Goal: Task Accomplishment & Management: Use online tool/utility

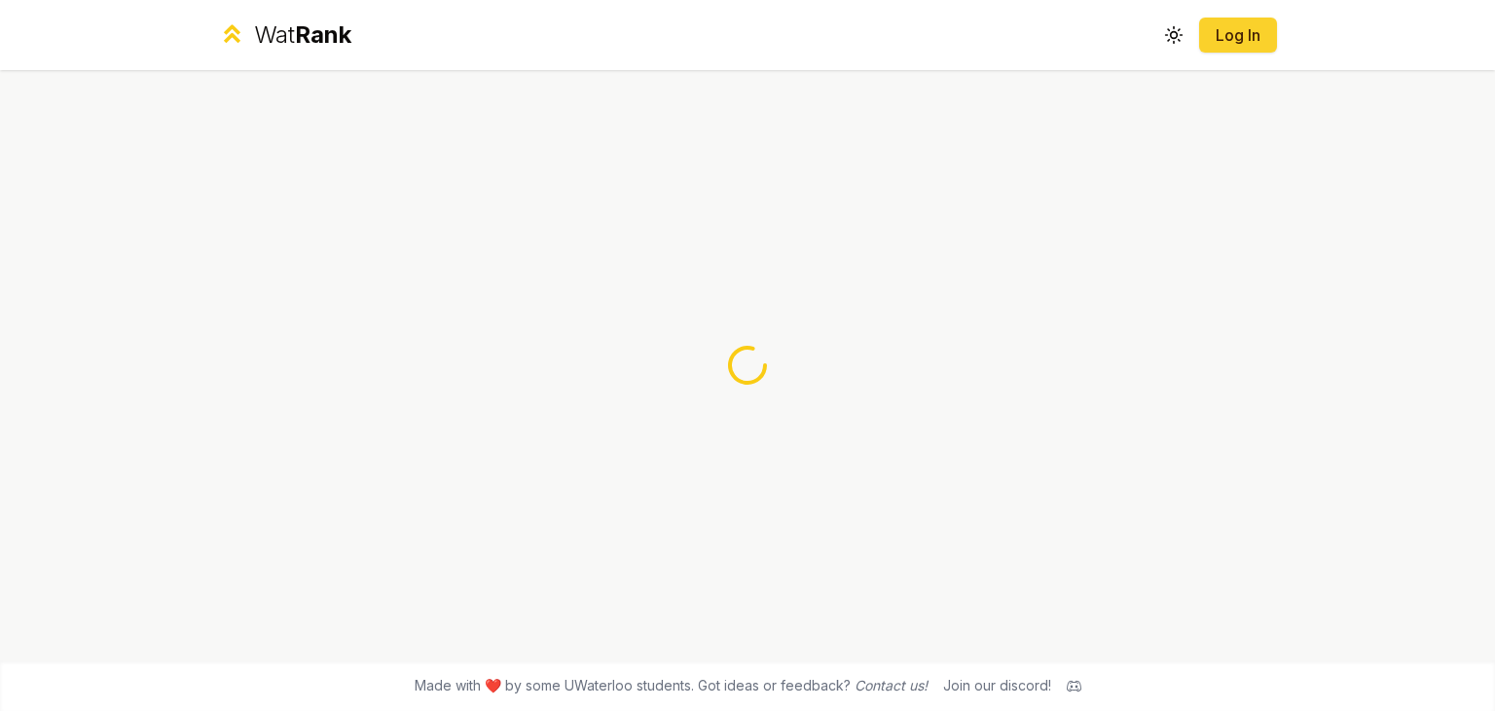
click at [1246, 26] on link "Log In" at bounding box center [1238, 34] width 47 height 23
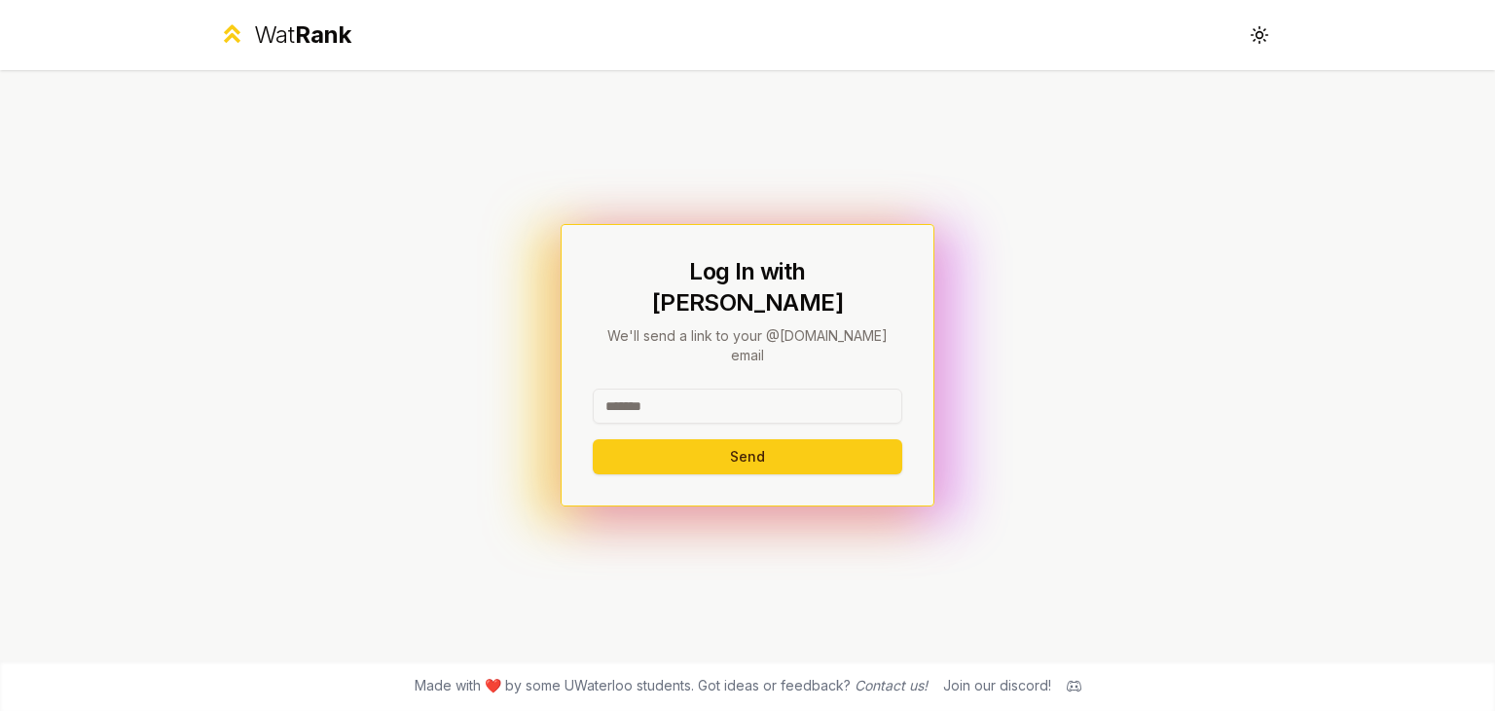
click at [767, 392] on input at bounding box center [748, 405] width 310 height 35
click at [767, 392] on input "**" at bounding box center [748, 405] width 310 height 35
type input "******"
click at [593, 439] on button "Send" at bounding box center [748, 456] width 310 height 35
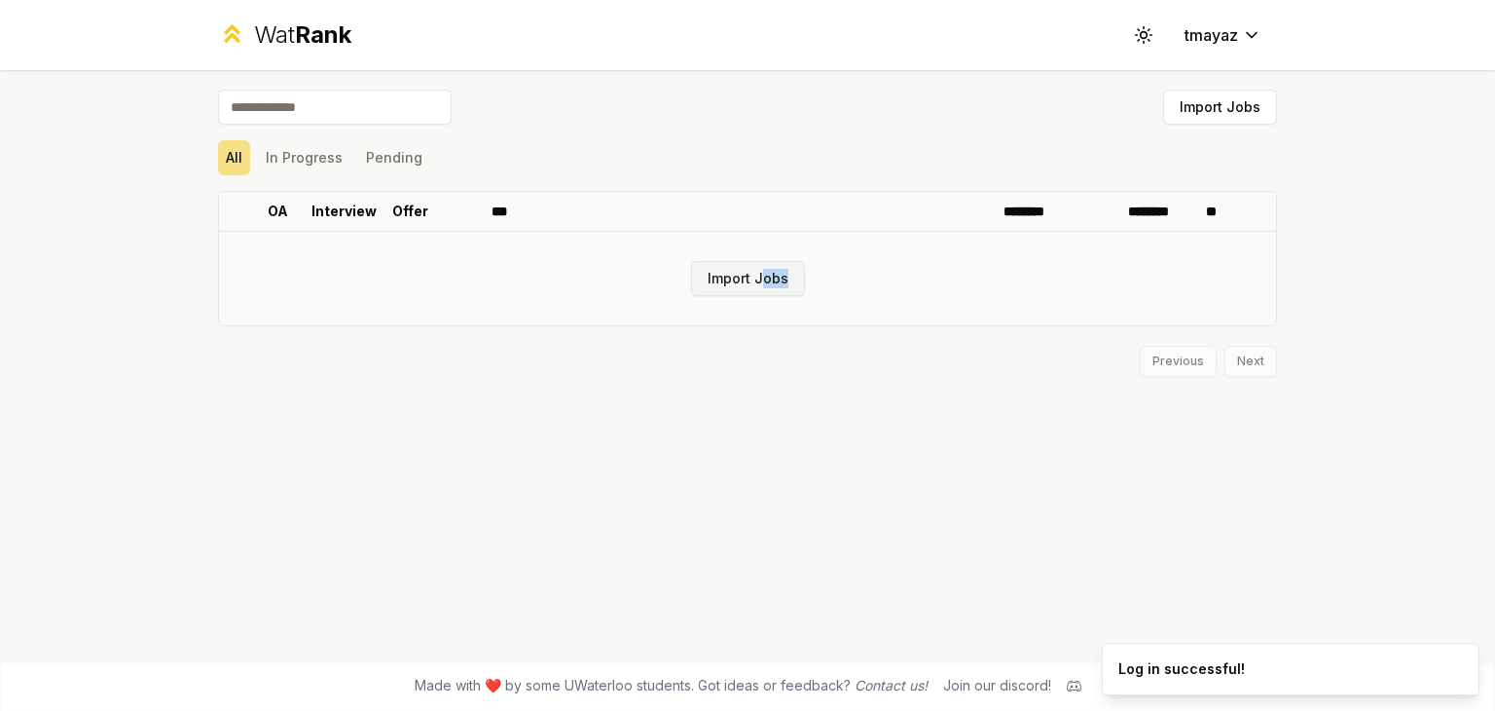
drag, startPoint x: 771, startPoint y: 299, endPoint x: 760, endPoint y: 285, distance: 17.3
click at [760, 285] on td "Import Jobs" at bounding box center [747, 278] width 1057 height 93
click at [760, 285] on button "Import Jobs" at bounding box center [748, 278] width 114 height 35
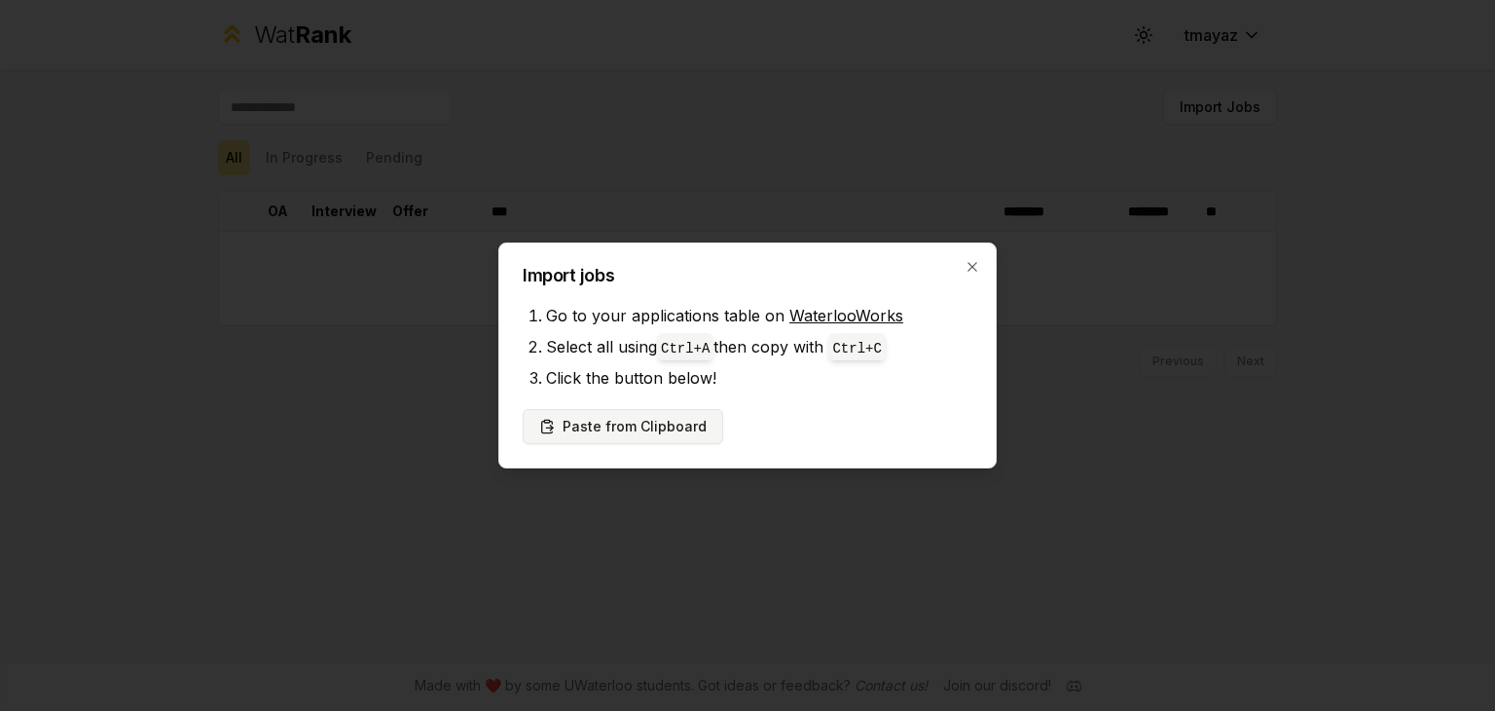
click at [607, 435] on button "Paste from Clipboard" at bounding box center [623, 426] width 200 height 35
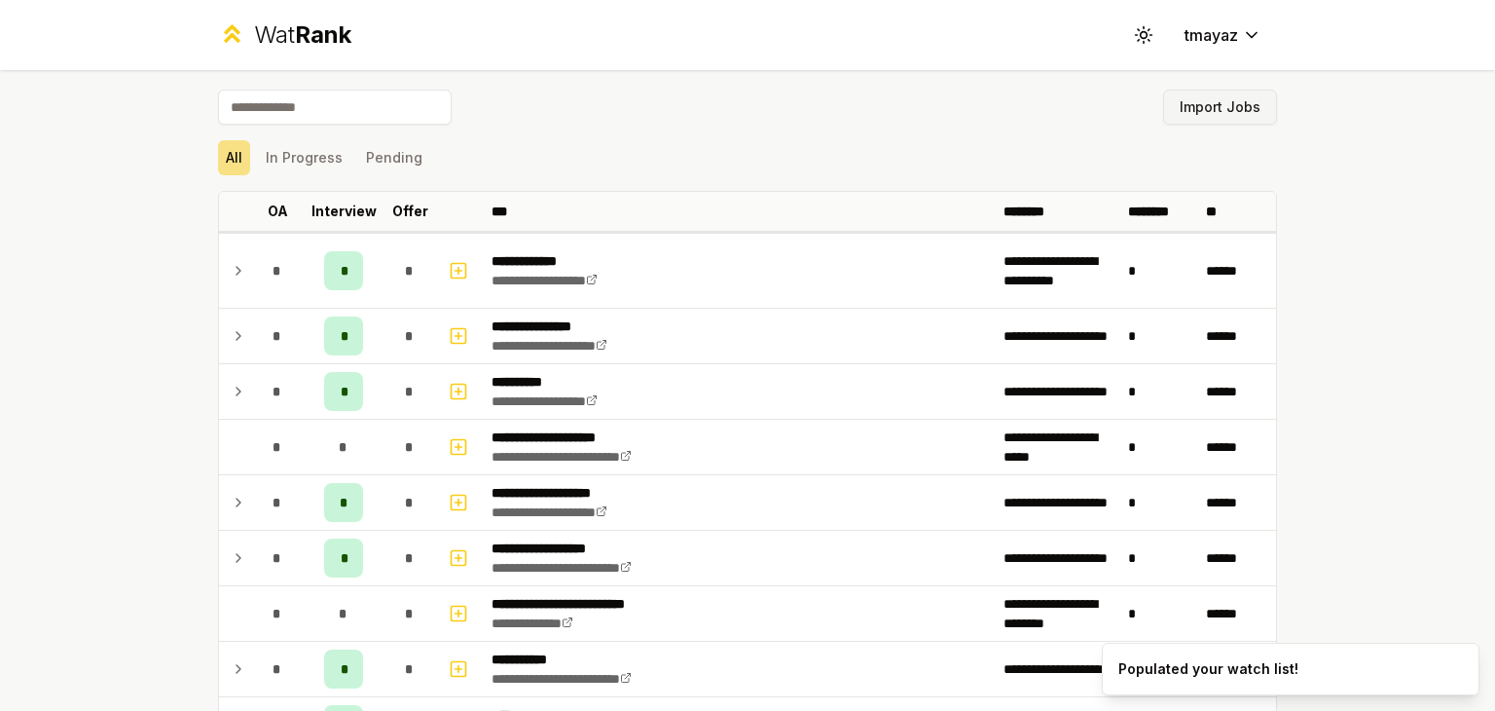
click at [1219, 110] on button "Import Jobs" at bounding box center [1220, 107] width 114 height 35
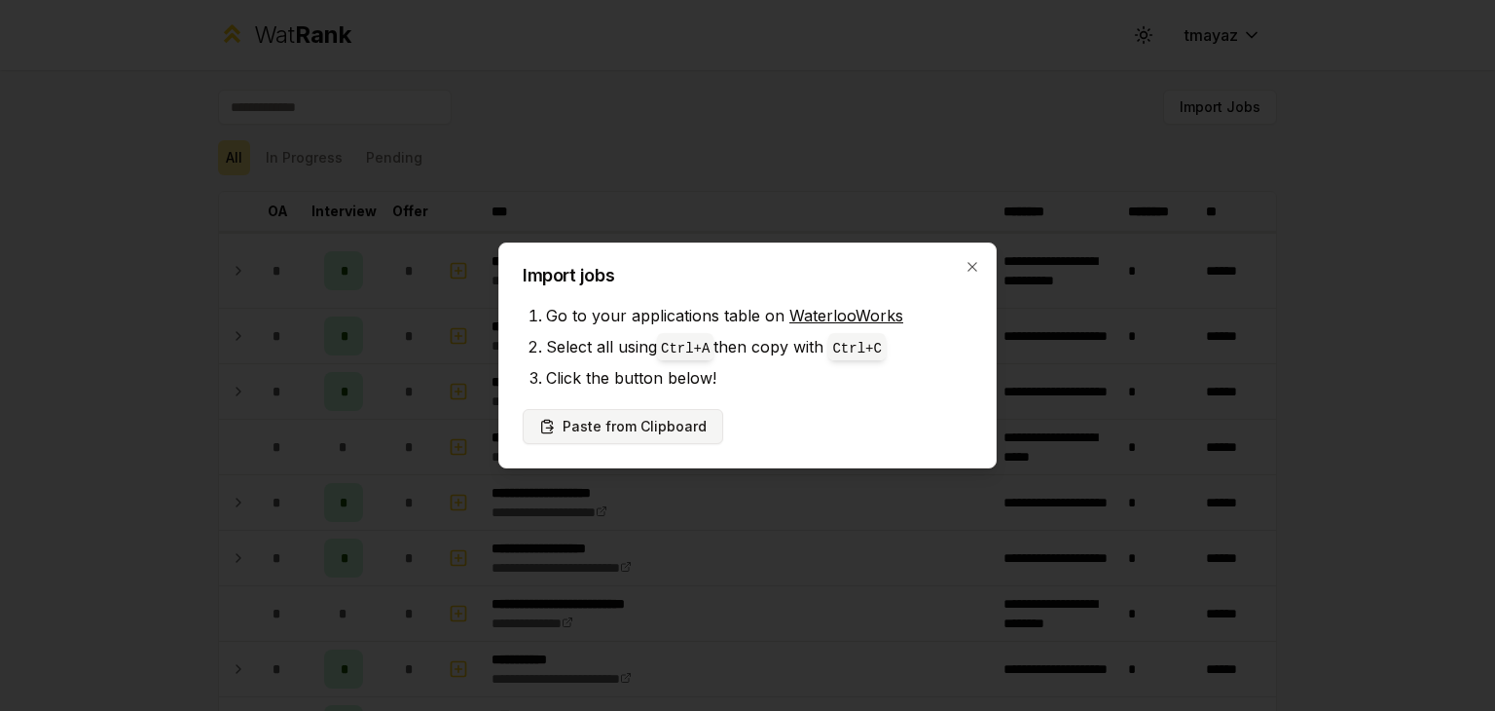
click at [611, 435] on button "Paste from Clipboard" at bounding box center [623, 426] width 200 height 35
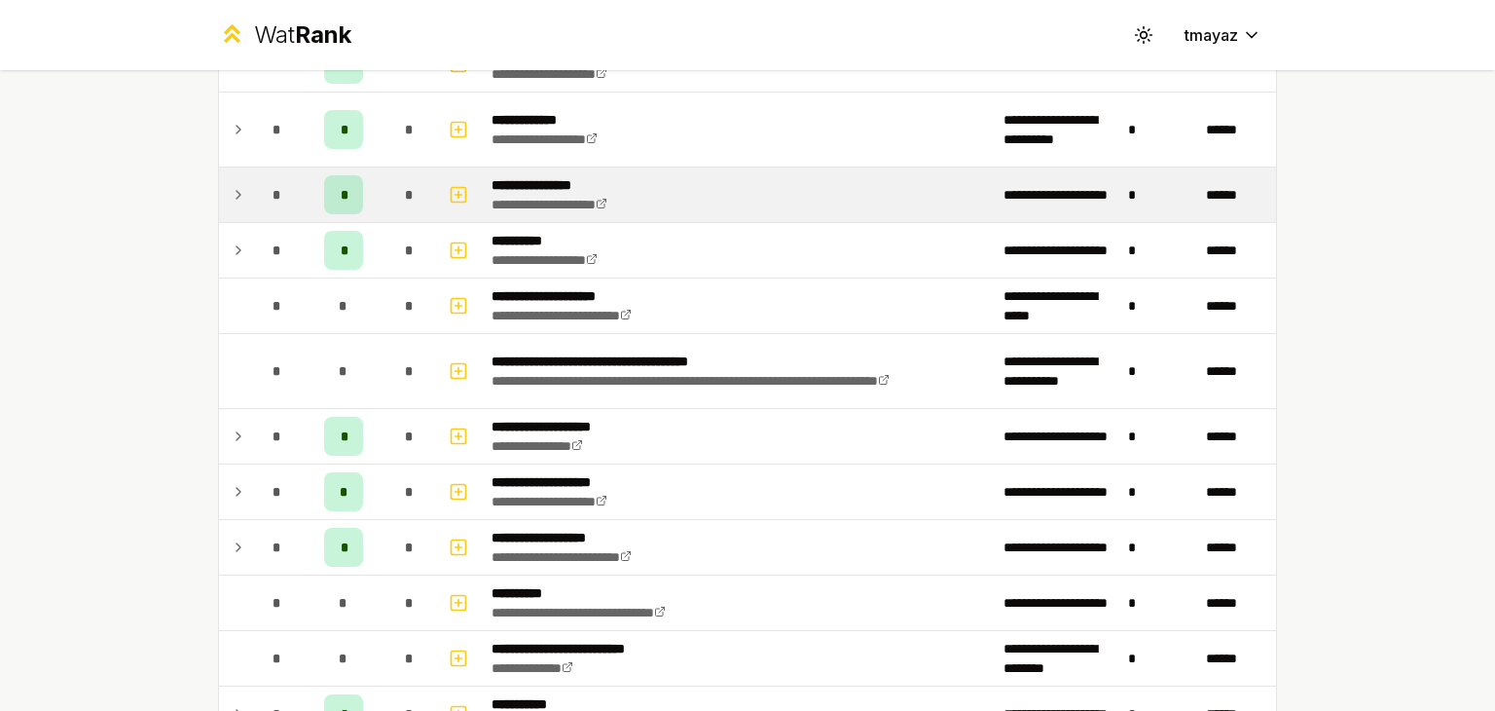
scroll to position [553, 0]
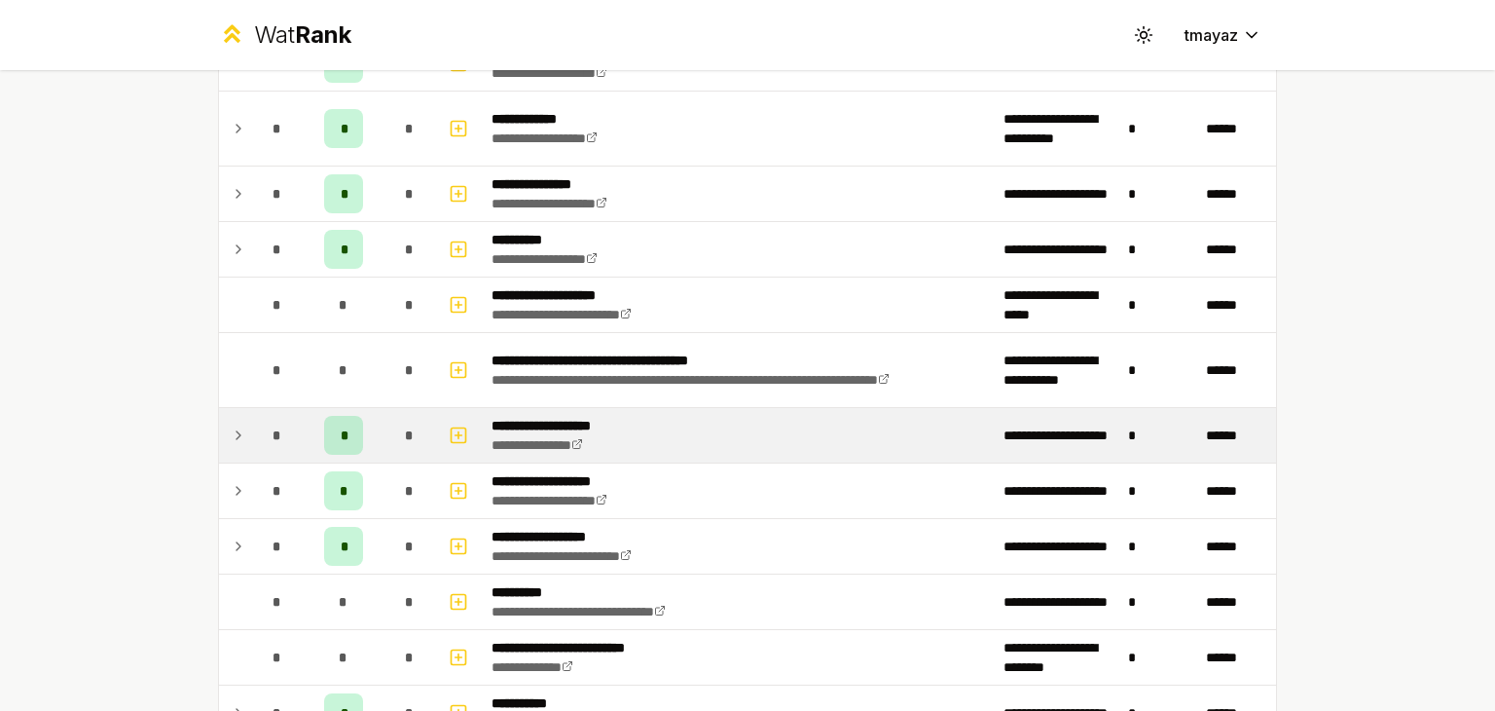
click at [231, 435] on icon at bounding box center [239, 434] width 16 height 23
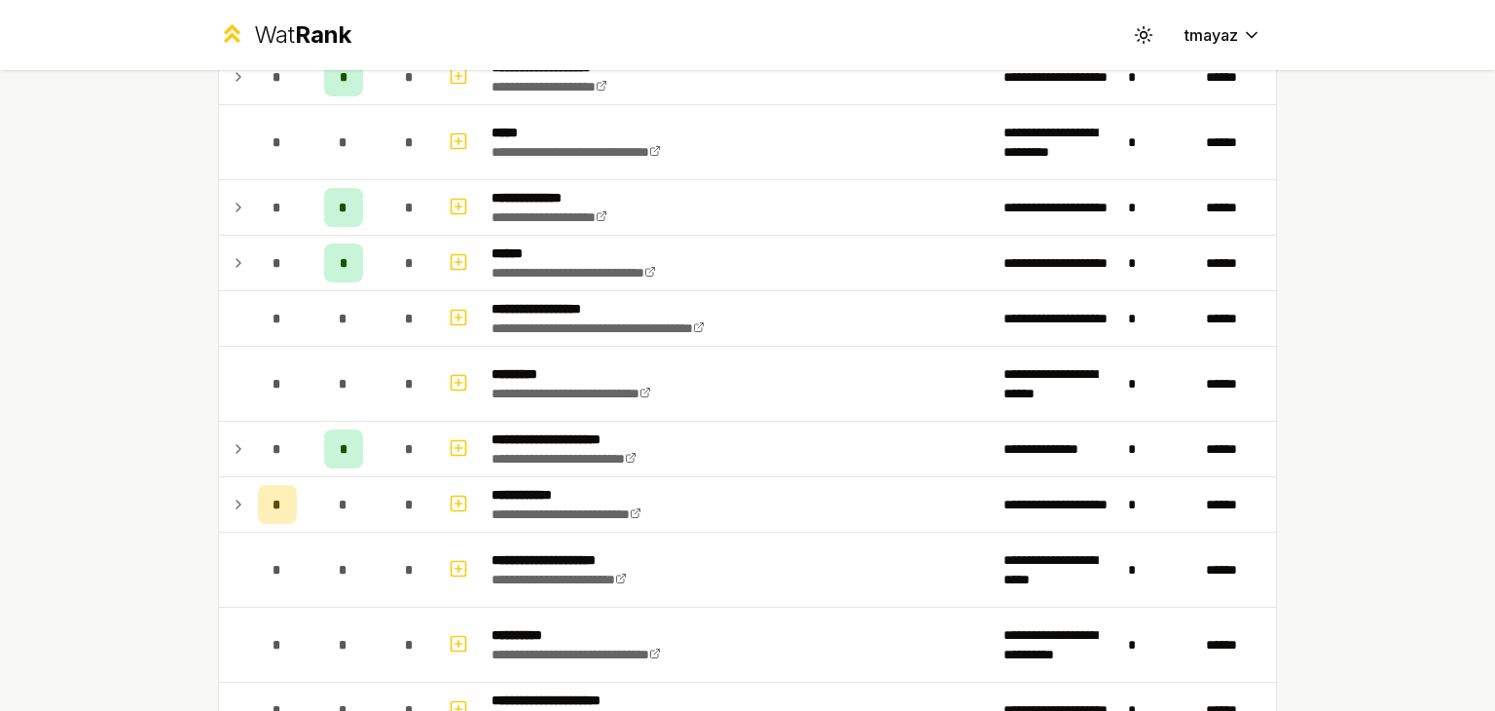
scroll to position [1861, 0]
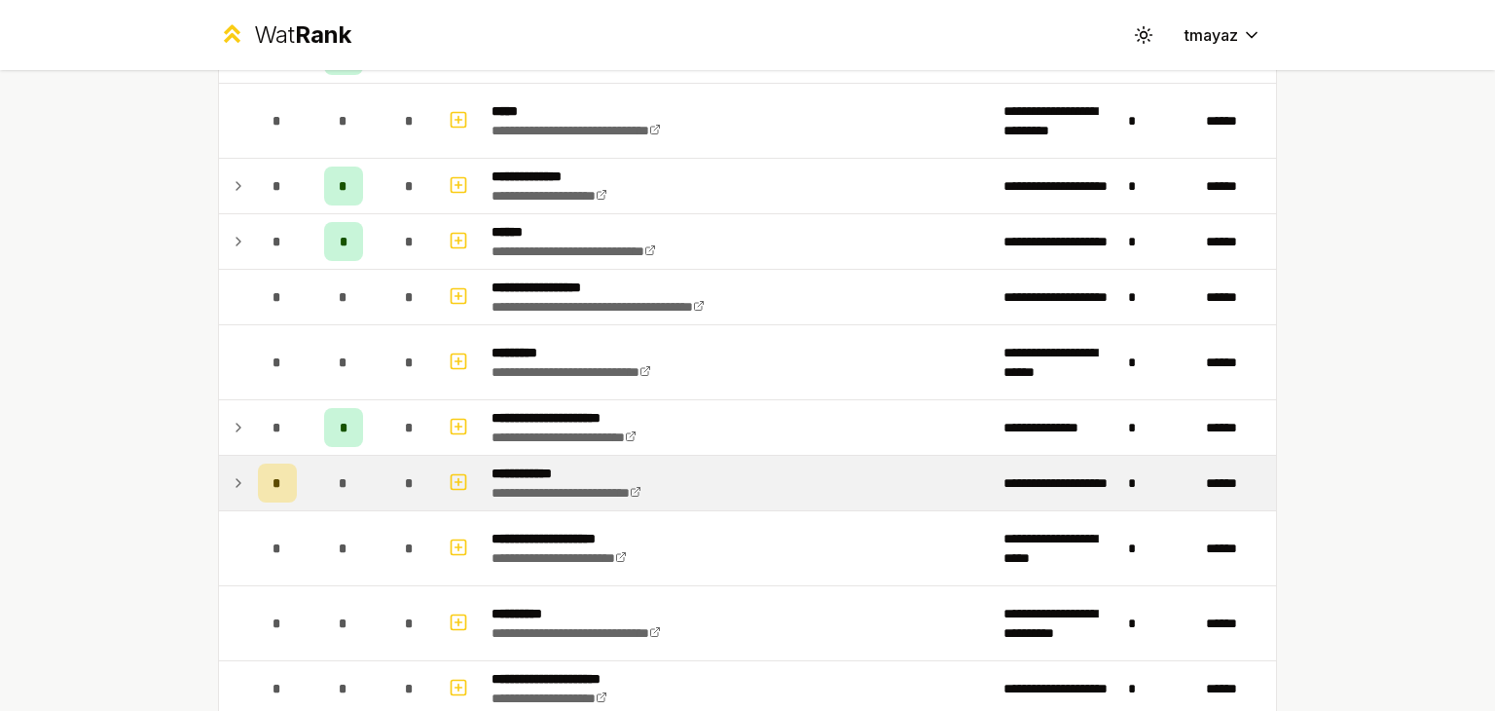
click at [237, 478] on icon at bounding box center [239, 482] width 16 height 23
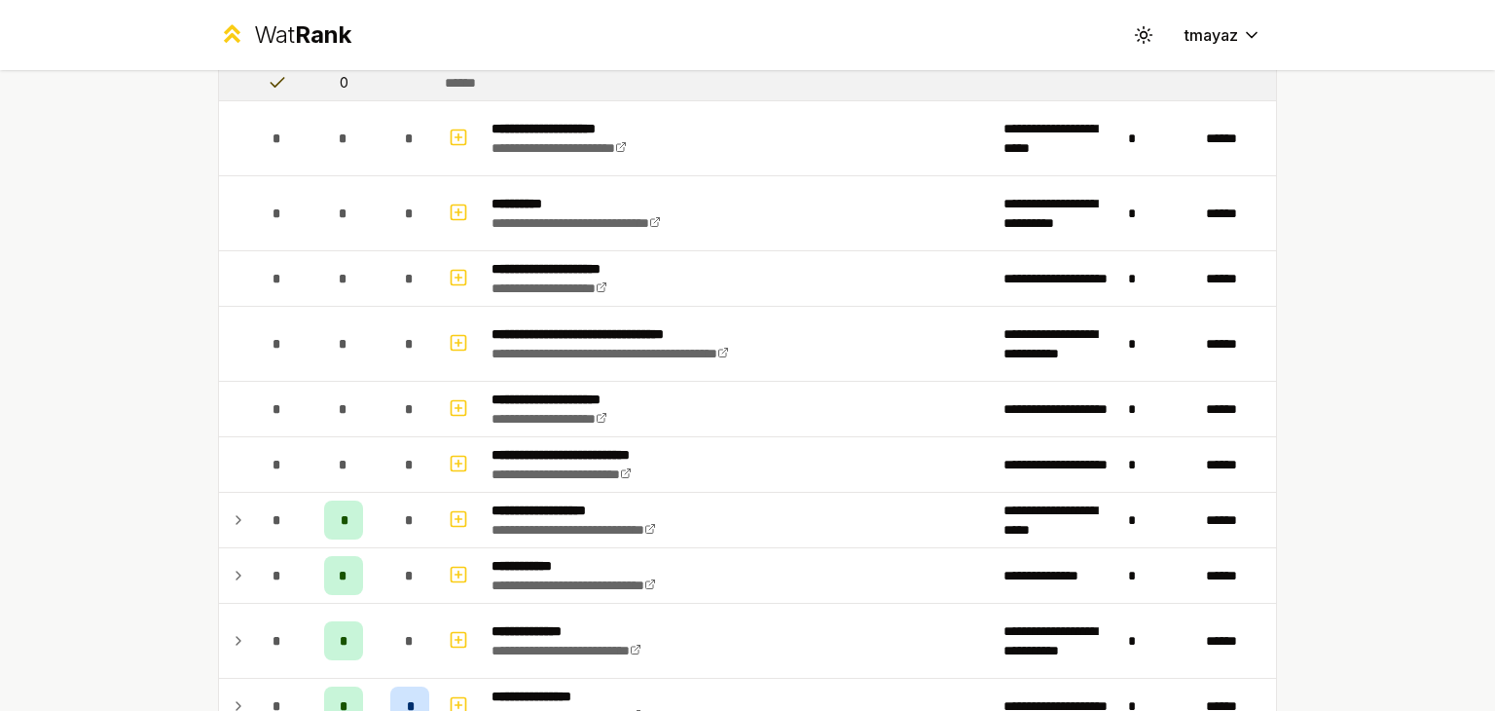
scroll to position [2420, 0]
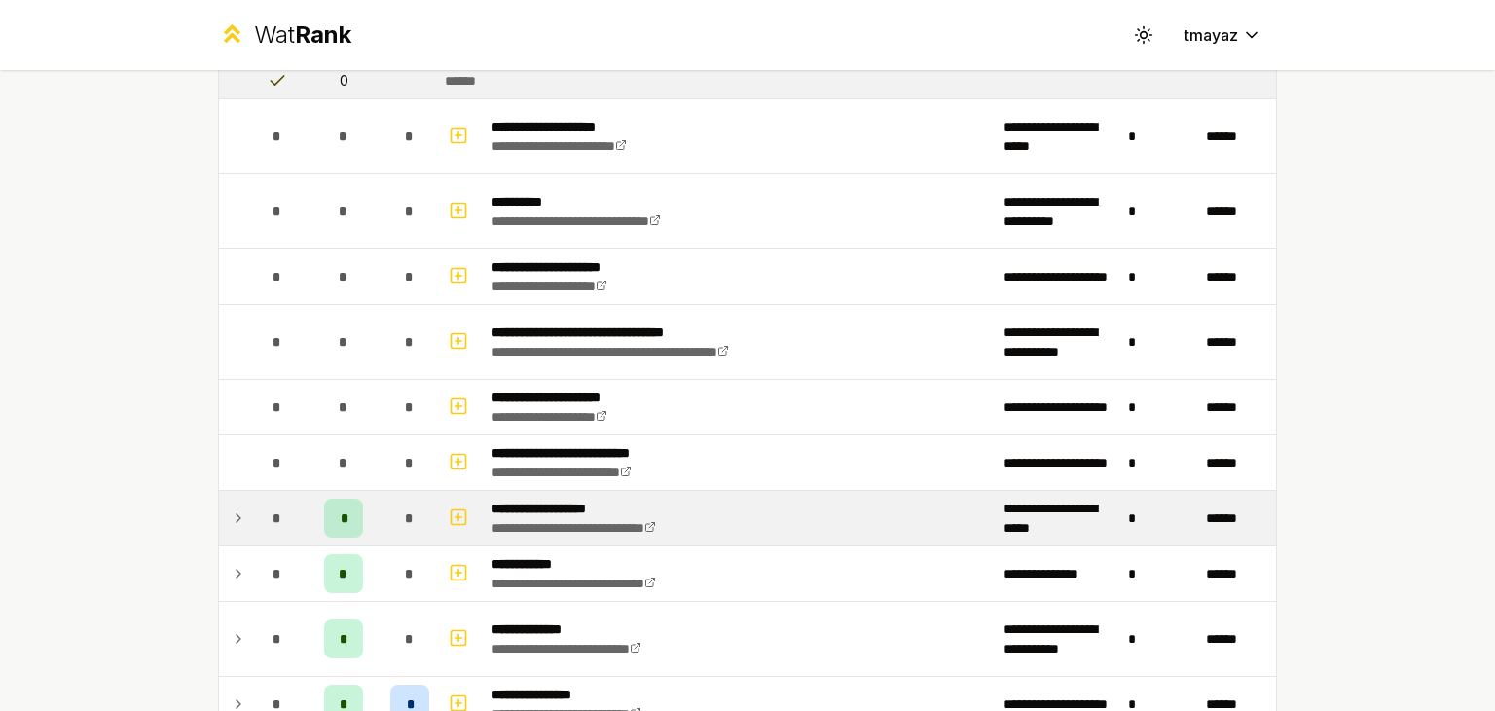
click at [237, 509] on icon at bounding box center [239, 517] width 16 height 23
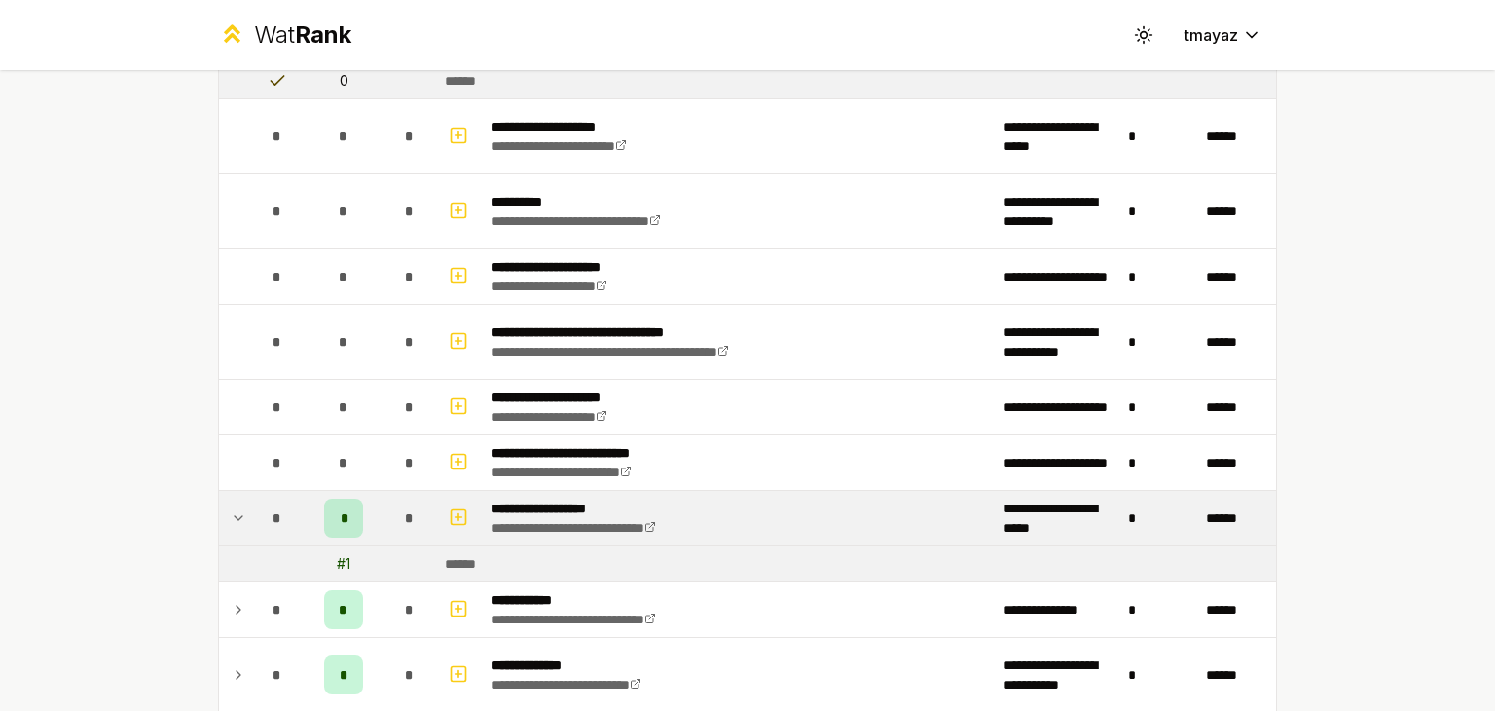
click at [250, 511] on td "*" at bounding box center [277, 518] width 55 height 55
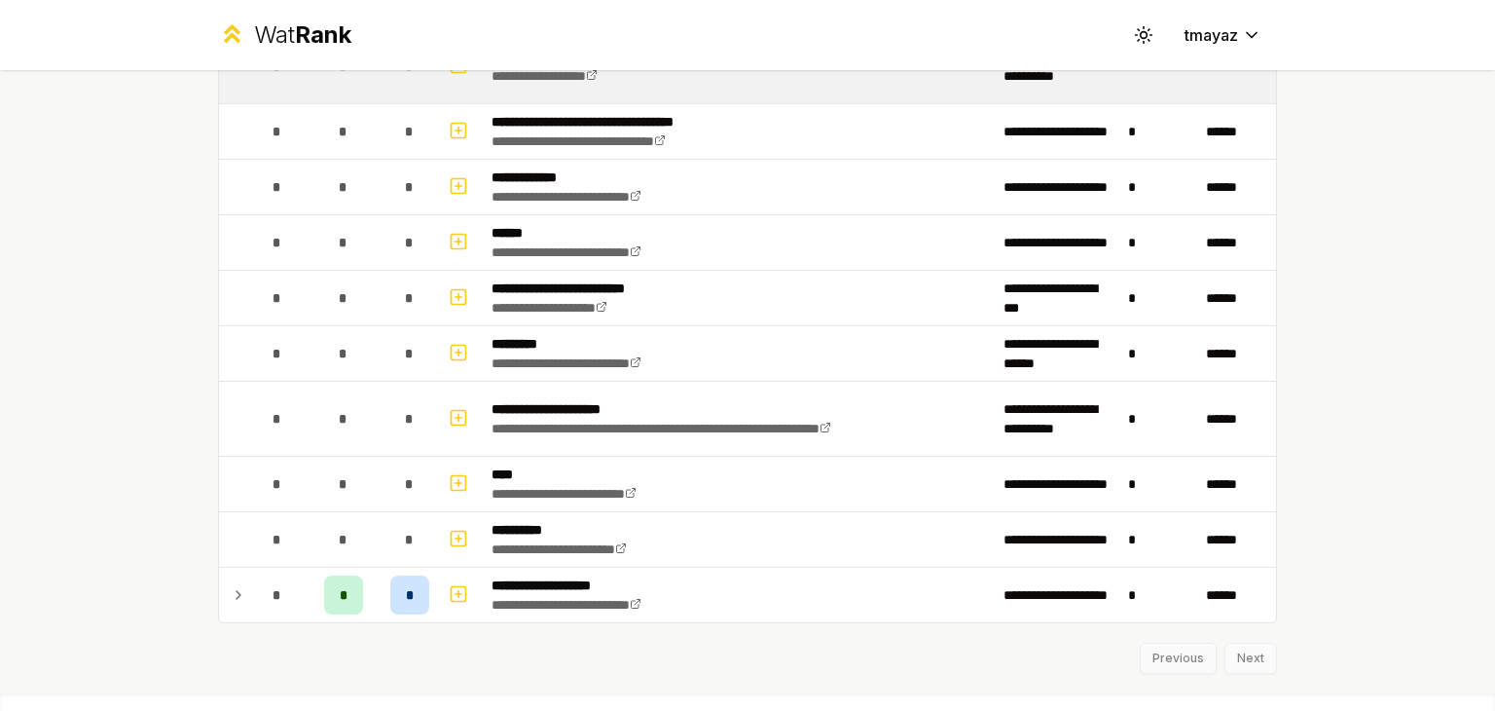
scroll to position [4167, 0]
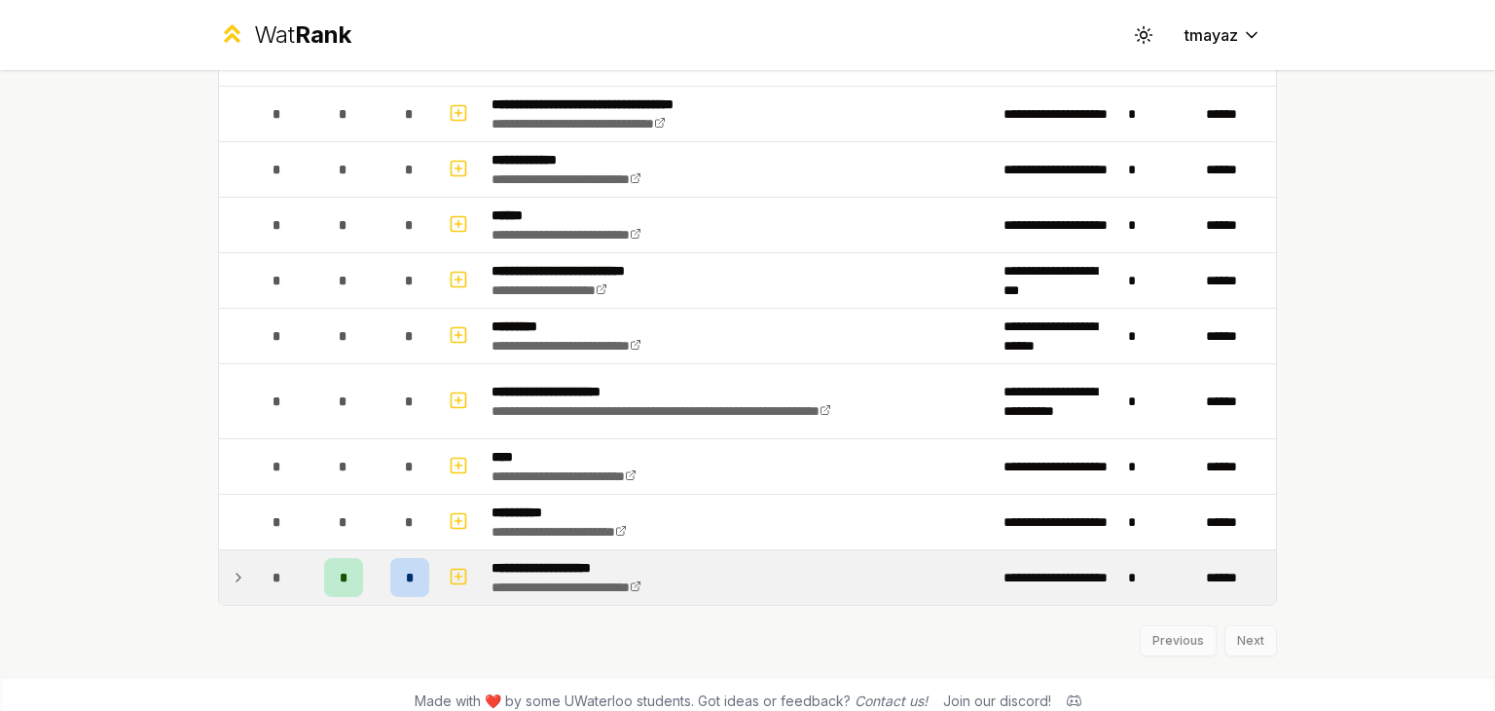
click at [237, 573] on icon at bounding box center [239, 577] width 4 height 8
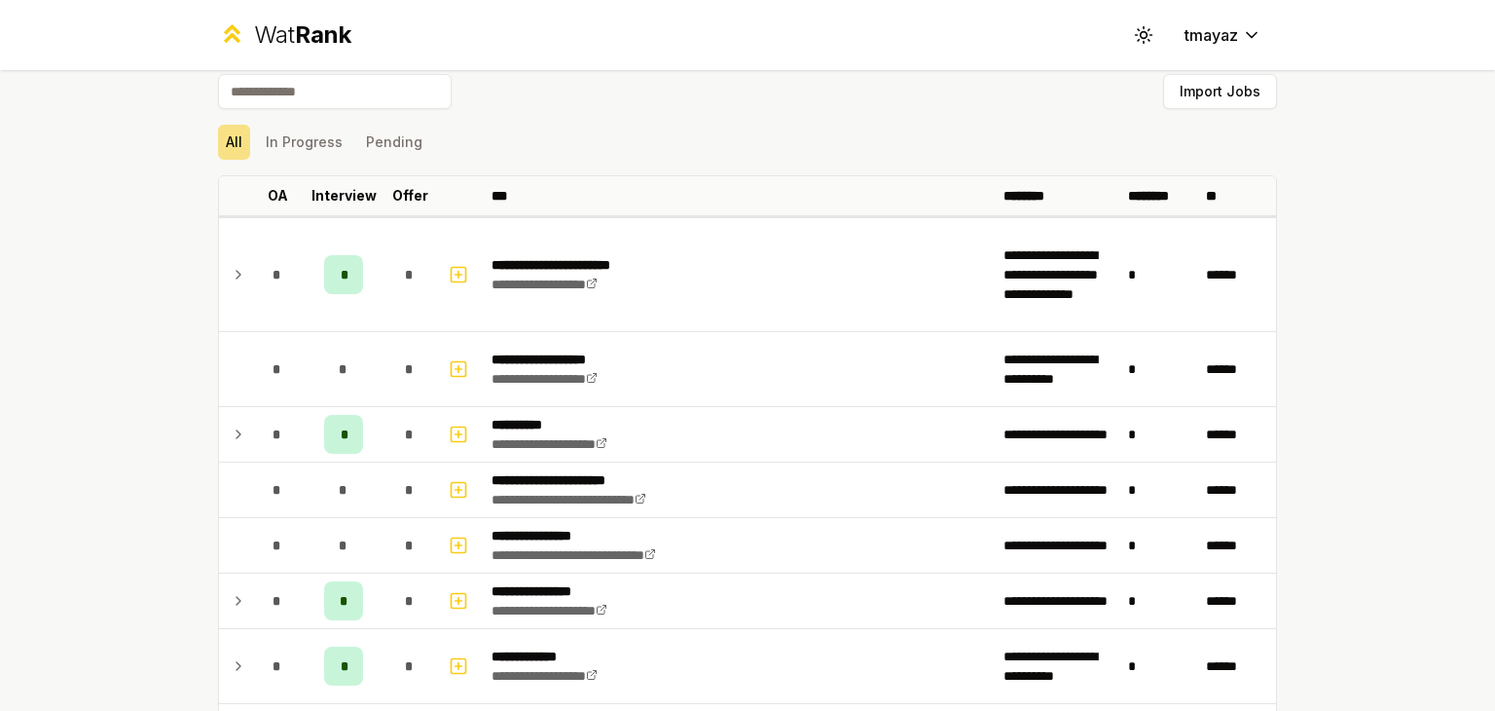
scroll to position [0, 0]
